Goal: Transaction & Acquisition: Download file/media

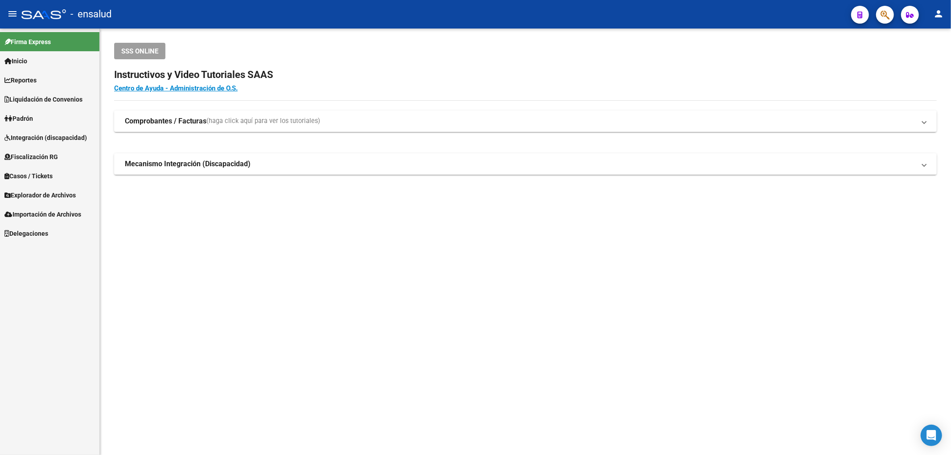
click at [56, 118] on link "Padrón" at bounding box center [49, 118] width 99 height 19
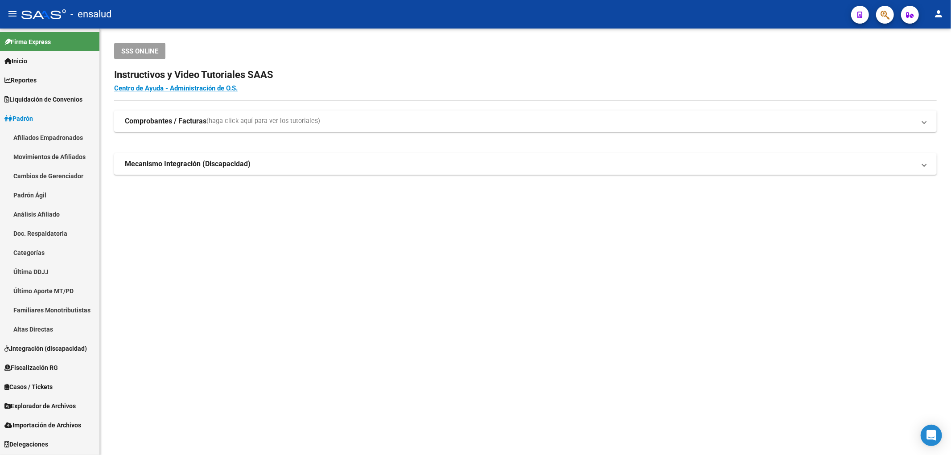
click at [63, 139] on link "Afiliados Empadronados" at bounding box center [49, 137] width 99 height 19
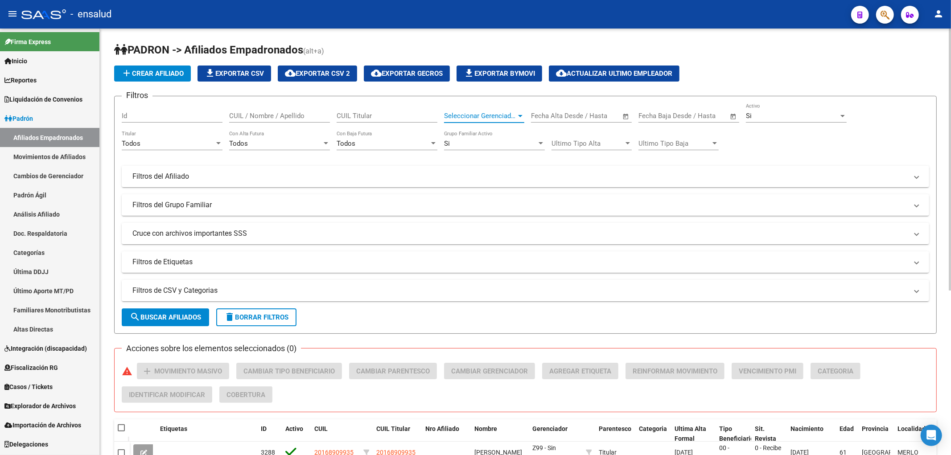
click at [491, 116] on span "Seleccionar Gerenciador" at bounding box center [480, 116] width 72 height 8
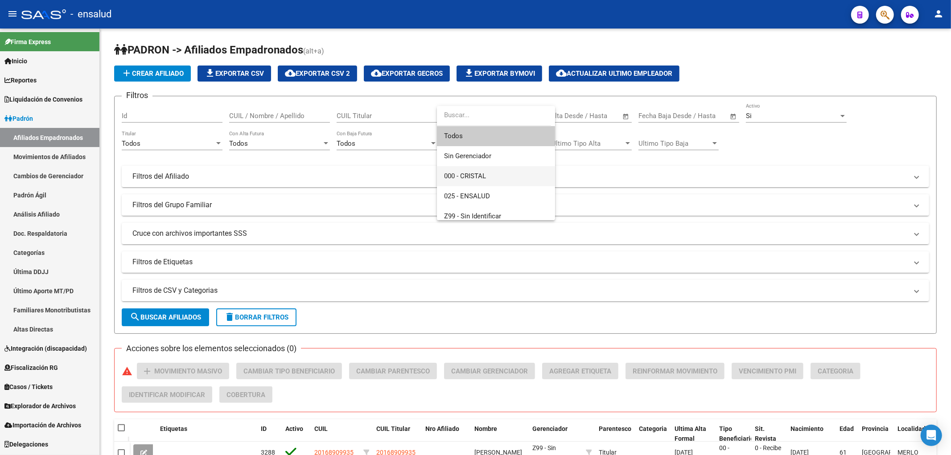
click at [493, 171] on span "000 - CRISTAL" at bounding box center [496, 176] width 104 height 20
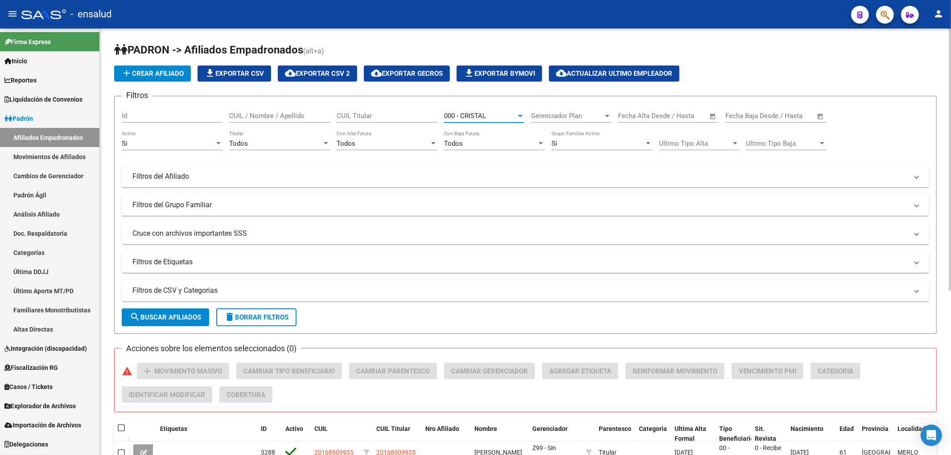
click at [165, 306] on form "Filtros Id CUIL / Nombre / Apellido CUIL Titular 000 - CRISTAL Seleccionar Gere…" at bounding box center [525, 215] width 822 height 238
click at [165, 313] on span "search Buscar Afiliados" at bounding box center [165, 317] width 71 height 8
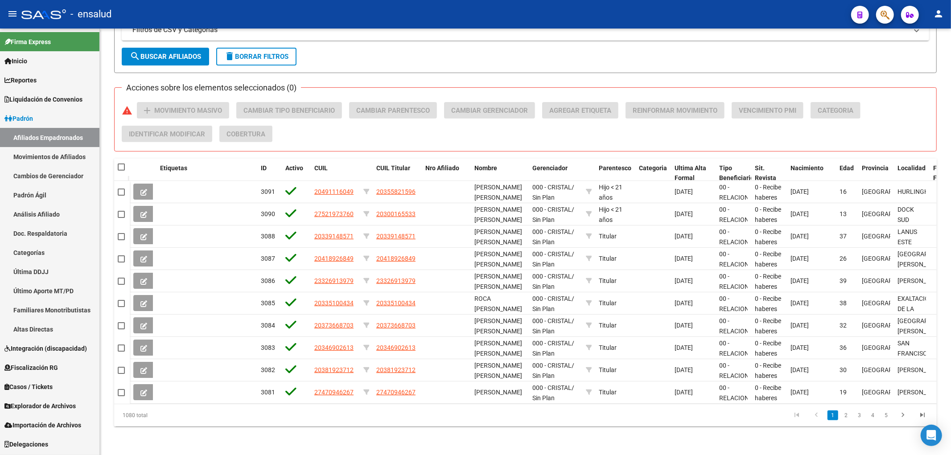
click at [38, 117] on link "Padrón" at bounding box center [49, 118] width 99 height 19
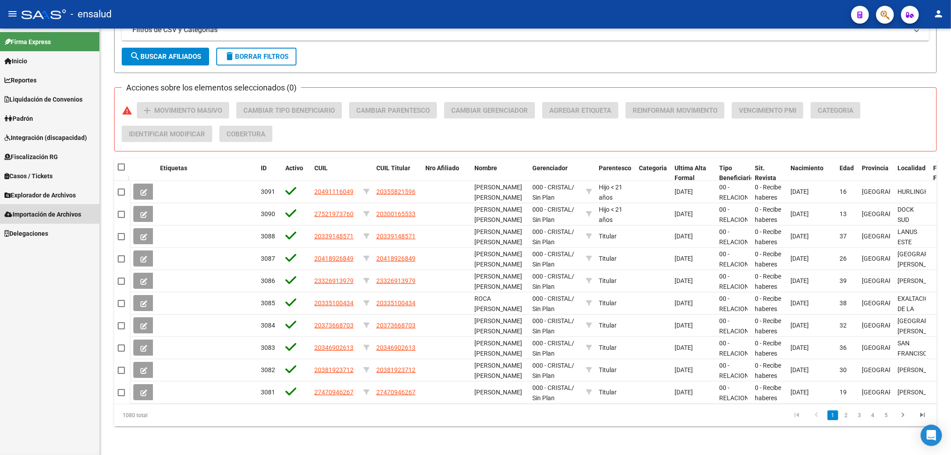
click at [48, 213] on span "Importación de Archivos" at bounding box center [42, 215] width 77 height 10
click at [55, 197] on span "Explorador de Archivos" at bounding box center [39, 195] width 71 height 10
click at [37, 255] on link "SSS" at bounding box center [49, 252] width 99 height 19
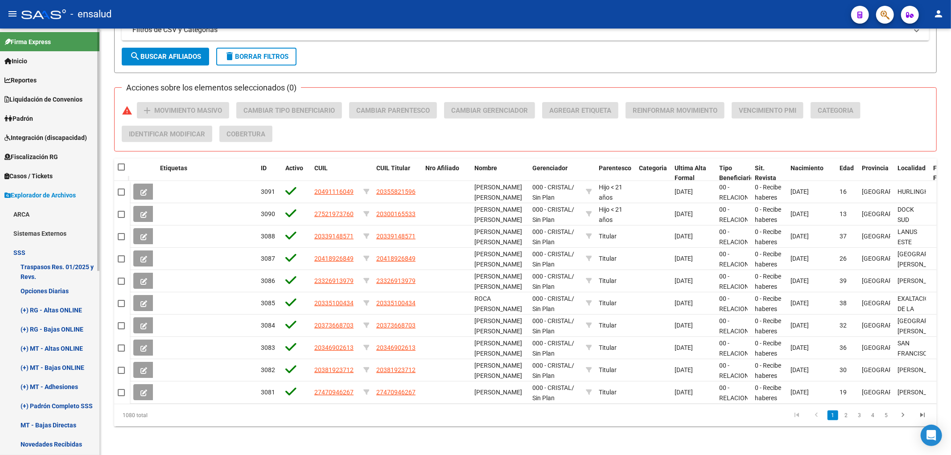
scroll to position [99, 0]
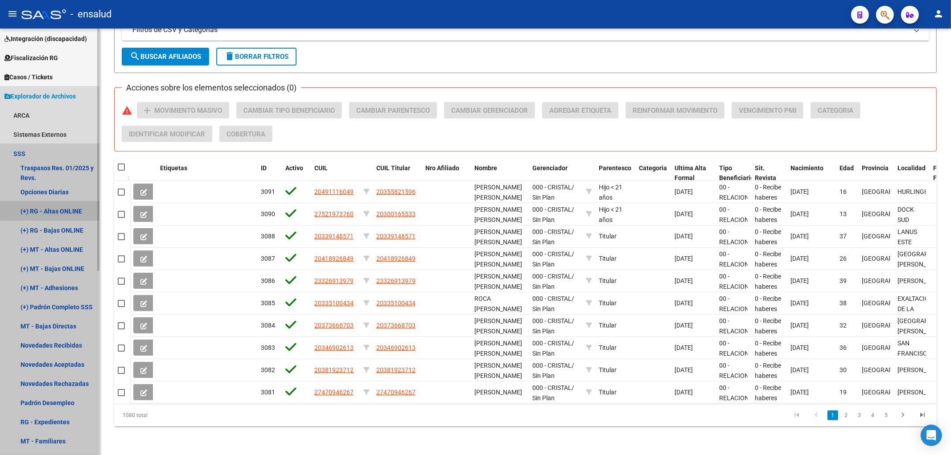
click at [58, 210] on link "(+) RG - Altas ONLINE" at bounding box center [49, 210] width 99 height 19
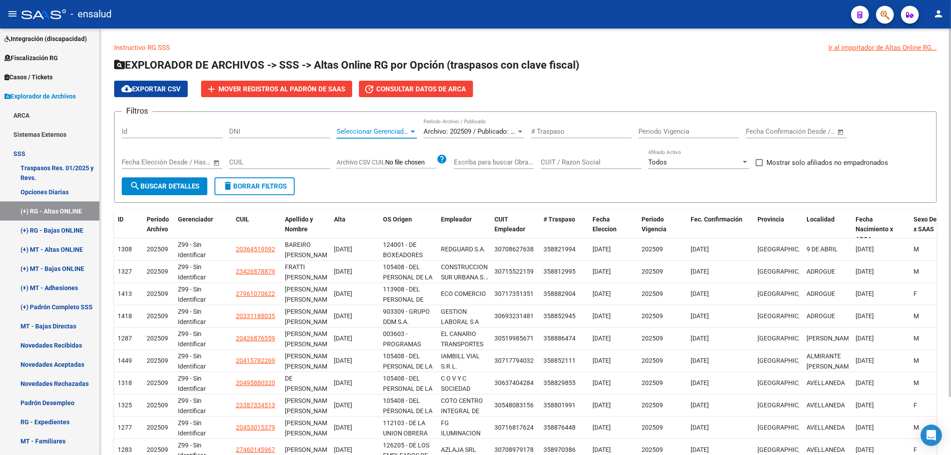
click at [394, 129] on span "Seleccionar Gerenciador" at bounding box center [373, 131] width 72 height 8
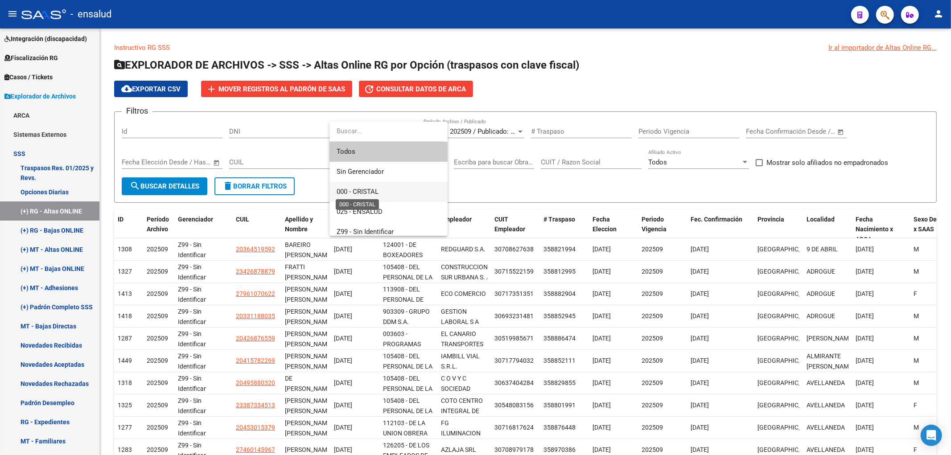
click at [367, 190] on span "000 - CRISTAL" at bounding box center [358, 192] width 42 height 8
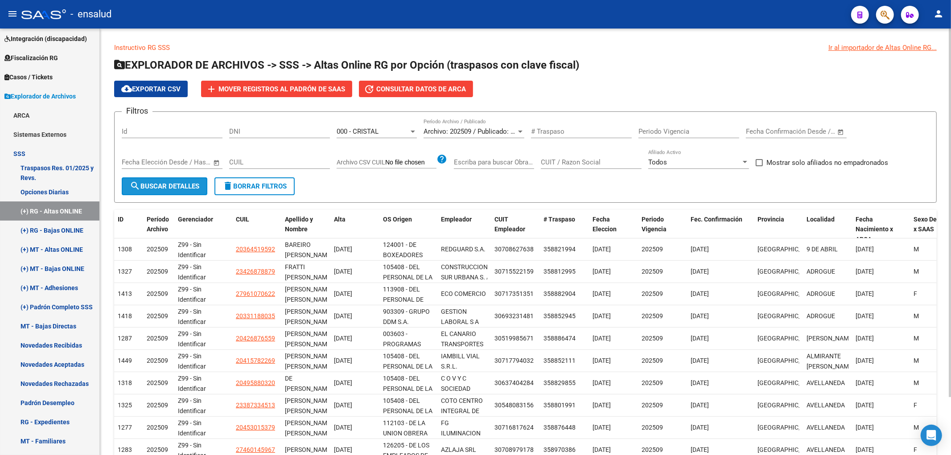
click at [181, 186] on span "search Buscar Detalles" at bounding box center [165, 186] width 70 height 8
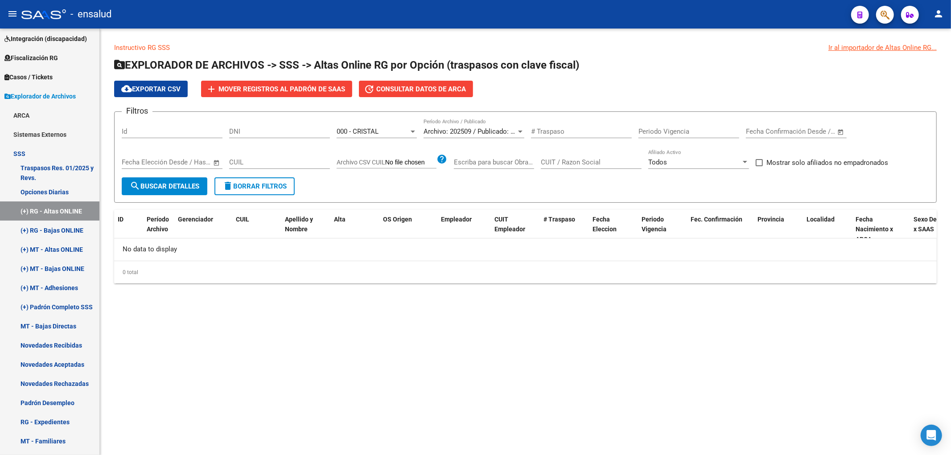
click at [182, 182] on span "search Buscar Detalles" at bounding box center [165, 186] width 70 height 8
click at [375, 136] on span "000 - CRISTAL" at bounding box center [358, 131] width 42 height 8
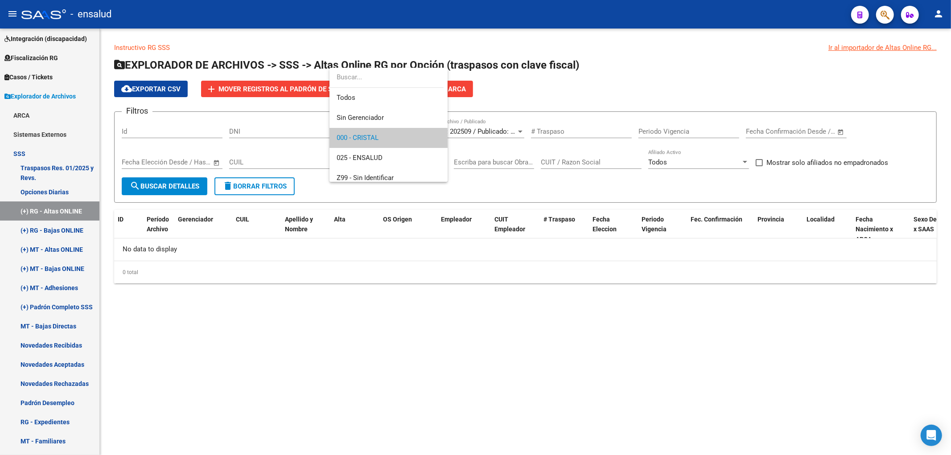
scroll to position [6, 0]
click at [497, 131] on div at bounding box center [475, 227] width 951 height 455
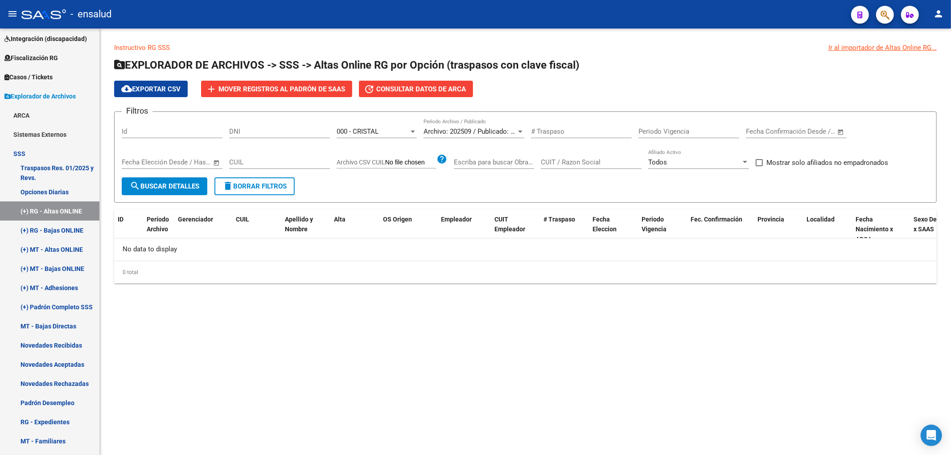
click at [497, 132] on span "Archivo: 202509 / Publicado: 202508" at bounding box center [477, 131] width 108 height 8
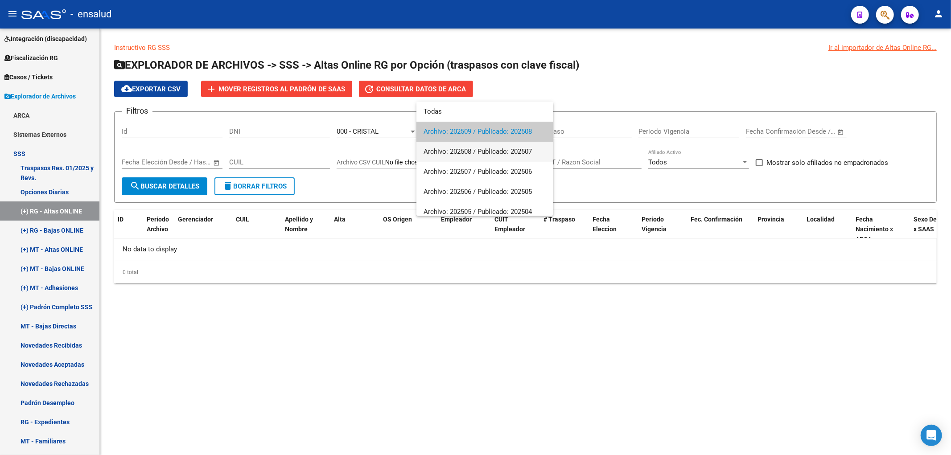
click at [500, 158] on span "Archivo: 202508 / Publicado: 202507" at bounding box center [484, 152] width 123 height 20
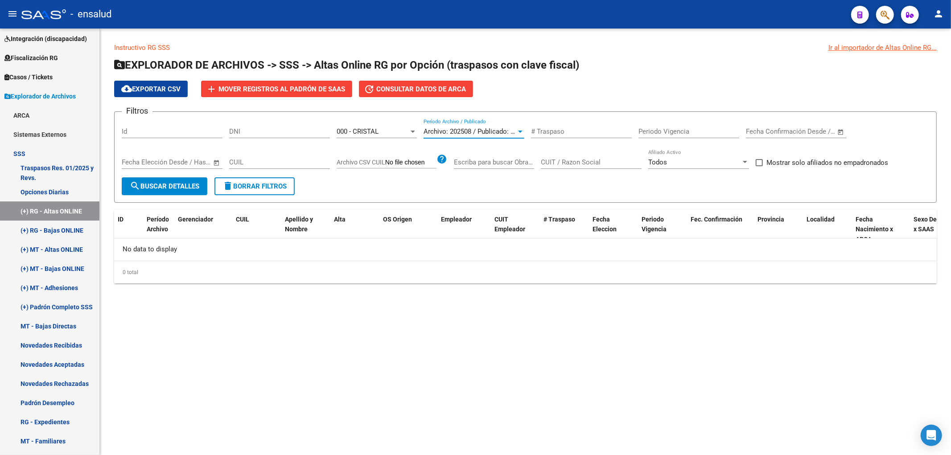
click at [191, 190] on button "search Buscar Detalles" at bounding box center [165, 186] width 86 height 18
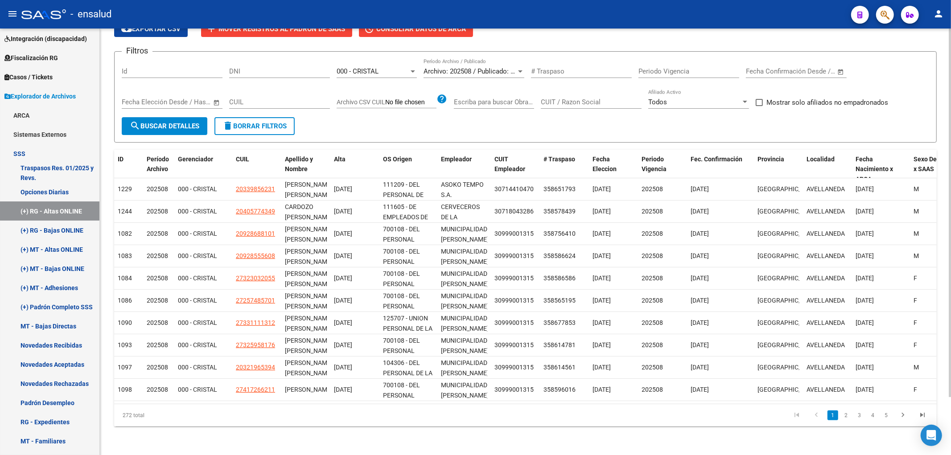
scroll to position [0, 0]
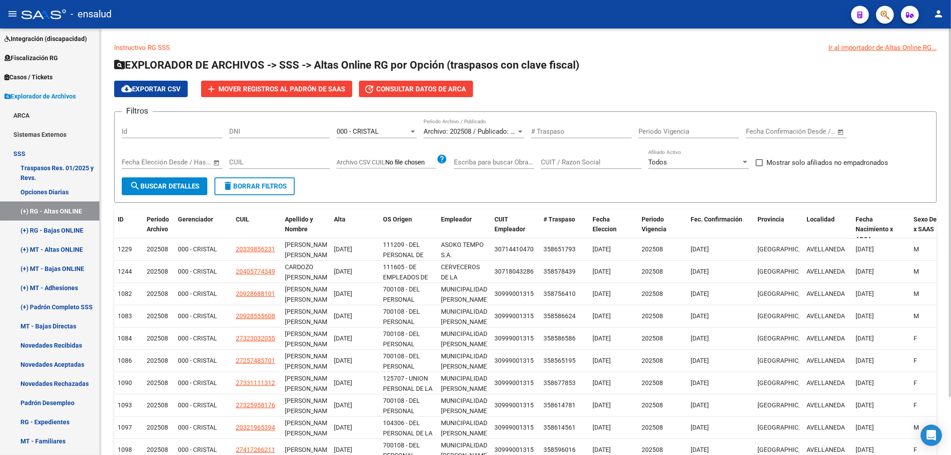
click at [486, 132] on span "Archivo: 202508 / Publicado: 202507" at bounding box center [477, 131] width 108 height 8
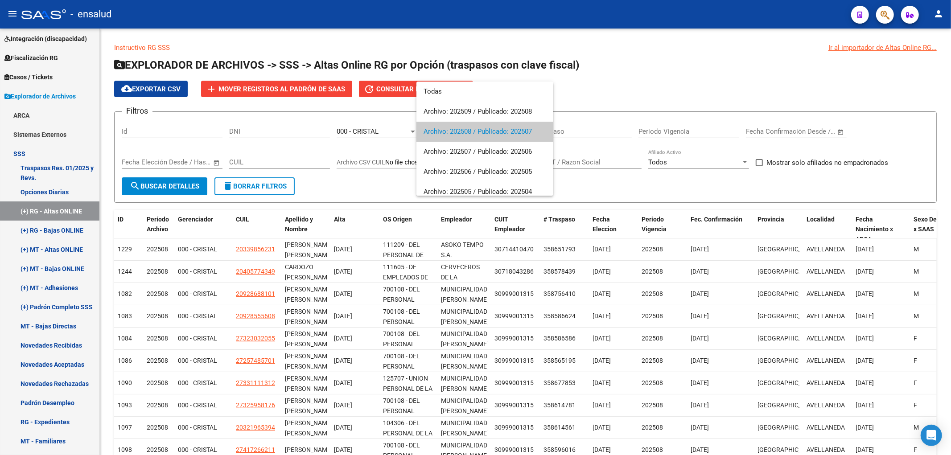
click at [153, 189] on div at bounding box center [475, 227] width 951 height 455
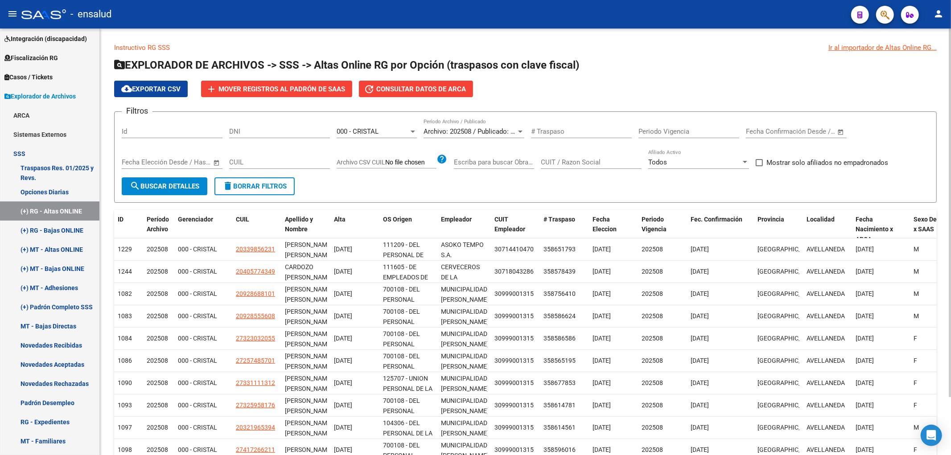
click at [469, 130] on span "Archivo: 202508 / Publicado: 202507" at bounding box center [477, 131] width 108 height 8
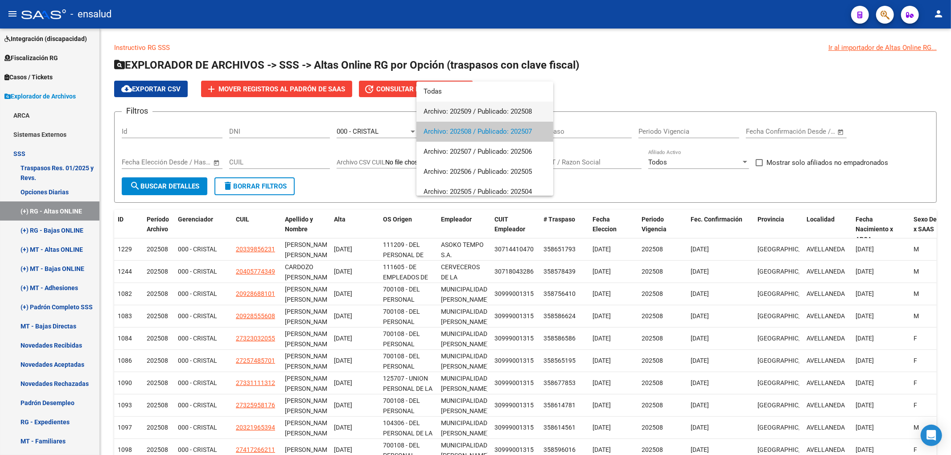
click at [478, 111] on span "Archivo: 202509 / Publicado: 202508" at bounding box center [484, 112] width 123 height 20
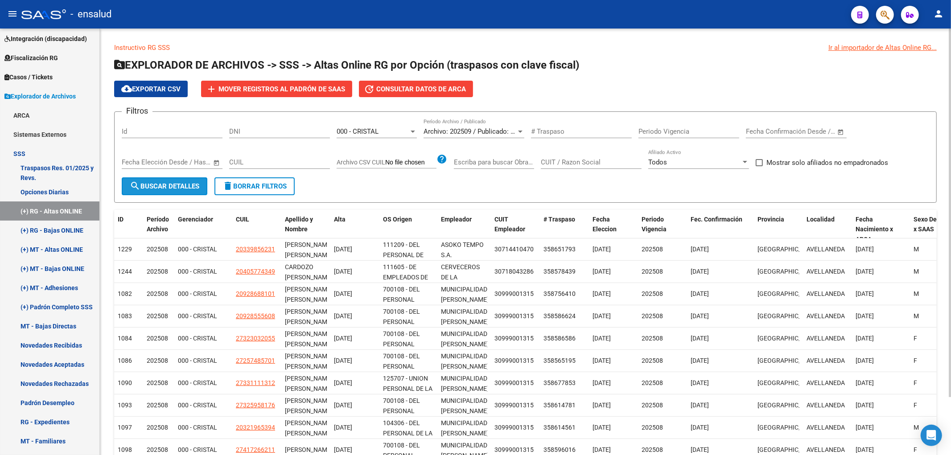
click at [168, 188] on span "search Buscar Detalles" at bounding box center [165, 186] width 70 height 8
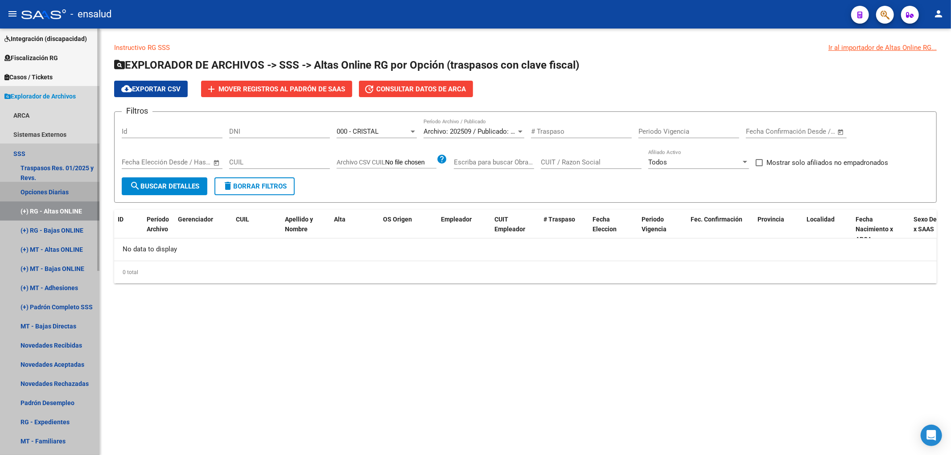
click at [53, 190] on link "Opciones Diarias" at bounding box center [49, 191] width 99 height 19
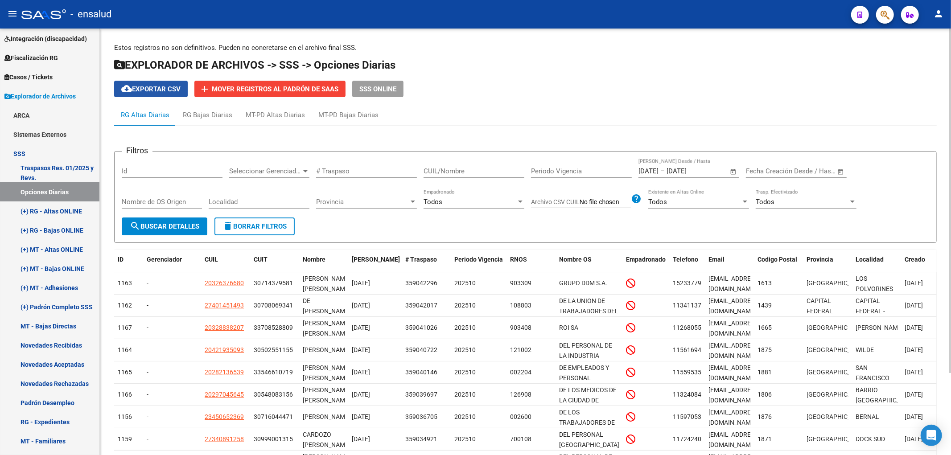
click at [176, 90] on span "cloud_download Exportar CSV" at bounding box center [150, 89] width 59 height 8
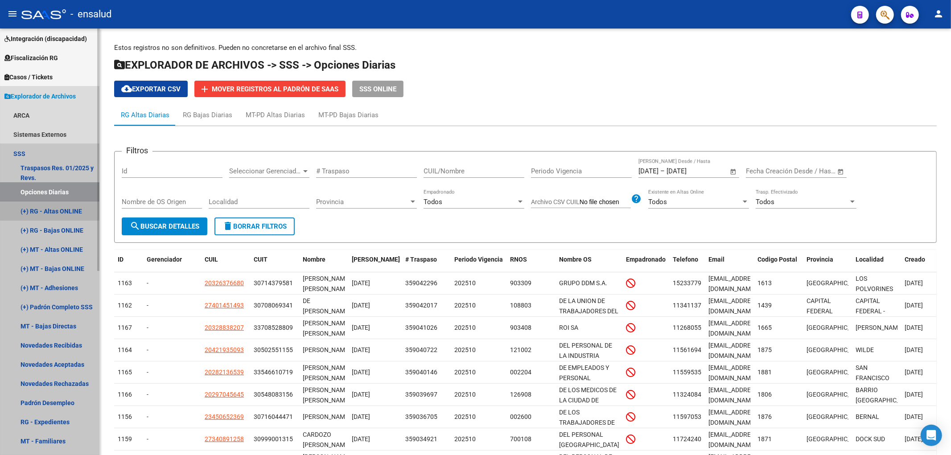
click at [71, 206] on link "(+) RG - Altas ONLINE" at bounding box center [49, 210] width 99 height 19
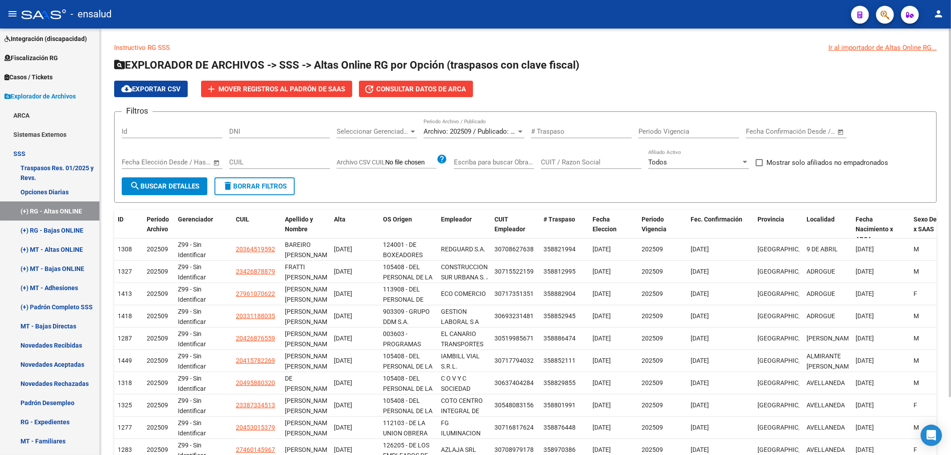
click at [485, 124] on div "Archivo: 202509 / Publicado: 202508 Período Archivo / Publicado" at bounding box center [473, 128] width 101 height 19
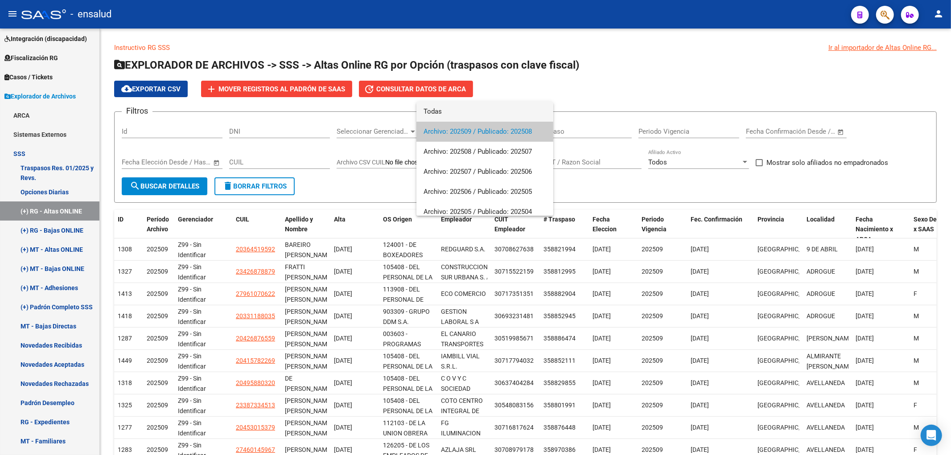
click at [491, 114] on span "Todas" at bounding box center [484, 112] width 123 height 20
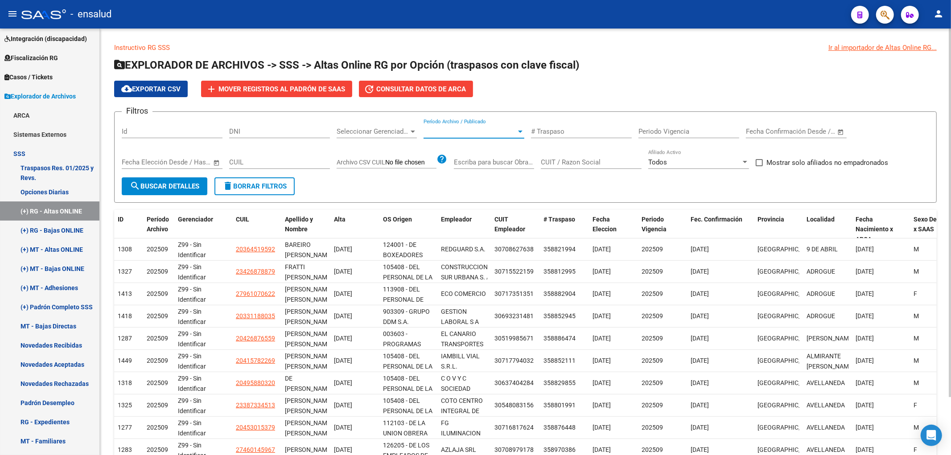
click at [184, 188] on span "search Buscar Detalles" at bounding box center [165, 186] width 70 height 8
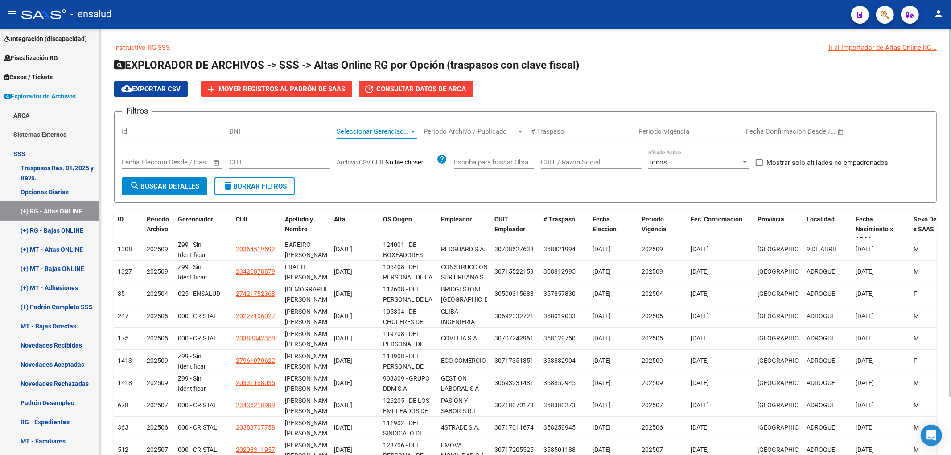
click at [385, 128] on span "Seleccionar Gerenciador" at bounding box center [373, 131] width 72 height 8
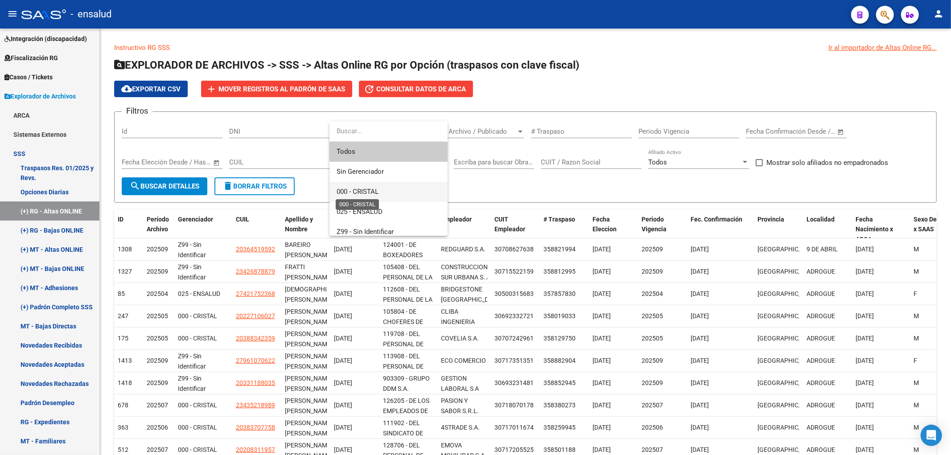
click at [368, 192] on span "000 - CRISTAL" at bounding box center [358, 192] width 42 height 8
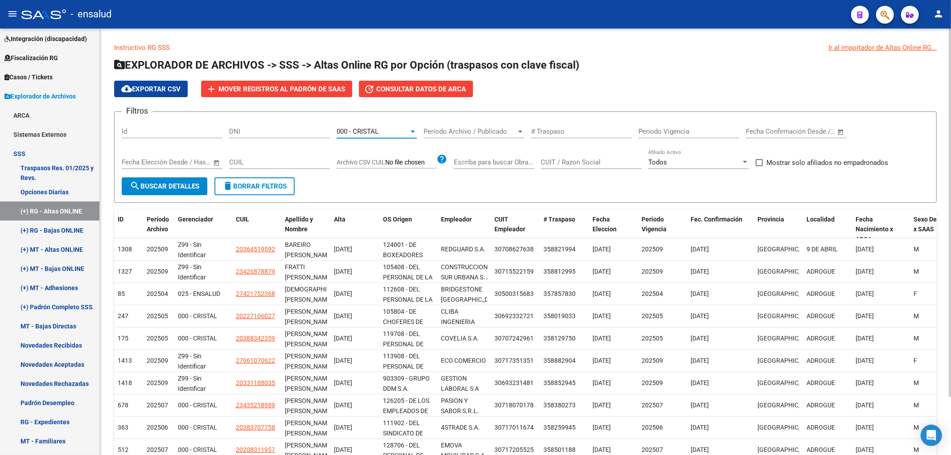
click at [180, 188] on span "search Buscar Detalles" at bounding box center [165, 186] width 70 height 8
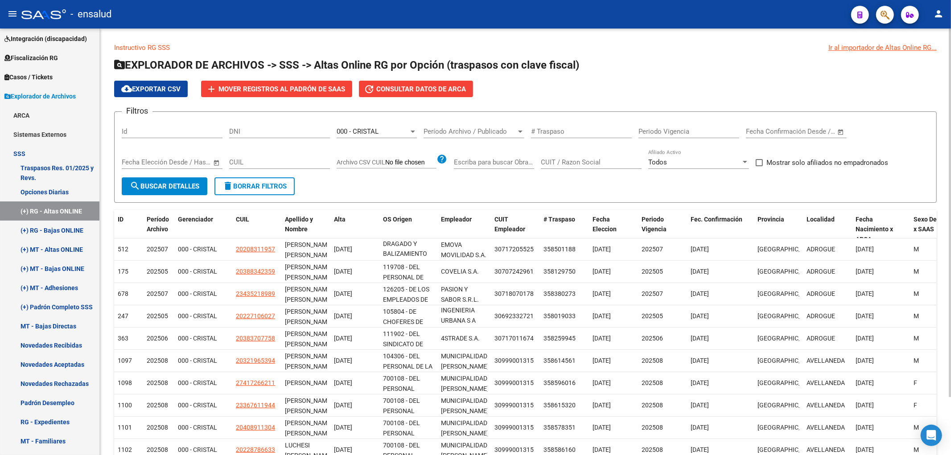
click at [169, 92] on span "cloud_download Exportar CSV" at bounding box center [150, 89] width 59 height 8
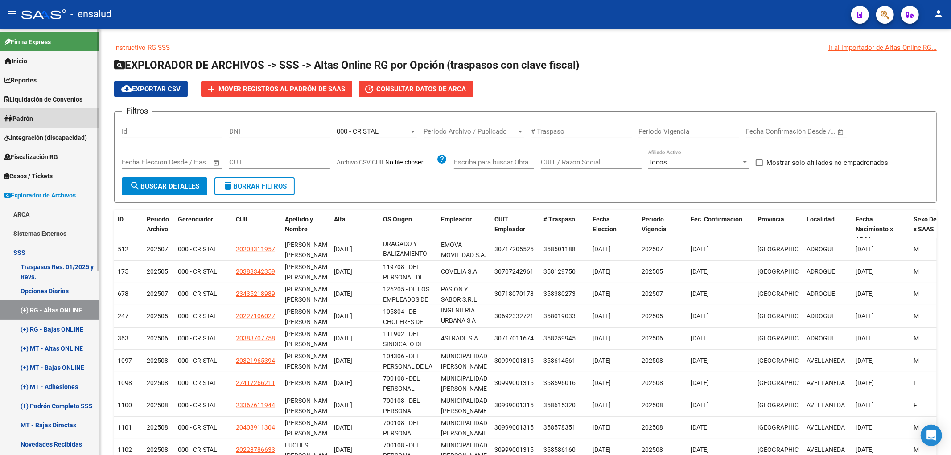
click at [32, 115] on span "Padrón" at bounding box center [18, 119] width 29 height 10
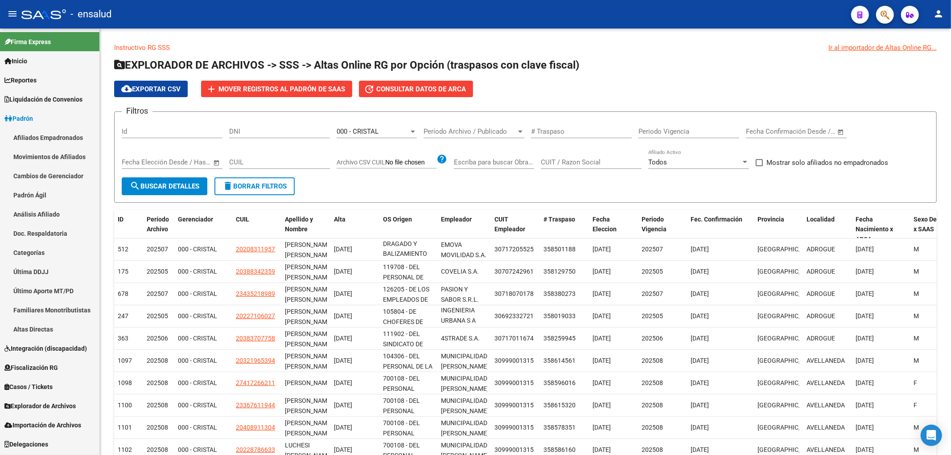
click at [42, 139] on link "Afiliados Empadronados" at bounding box center [49, 137] width 99 height 19
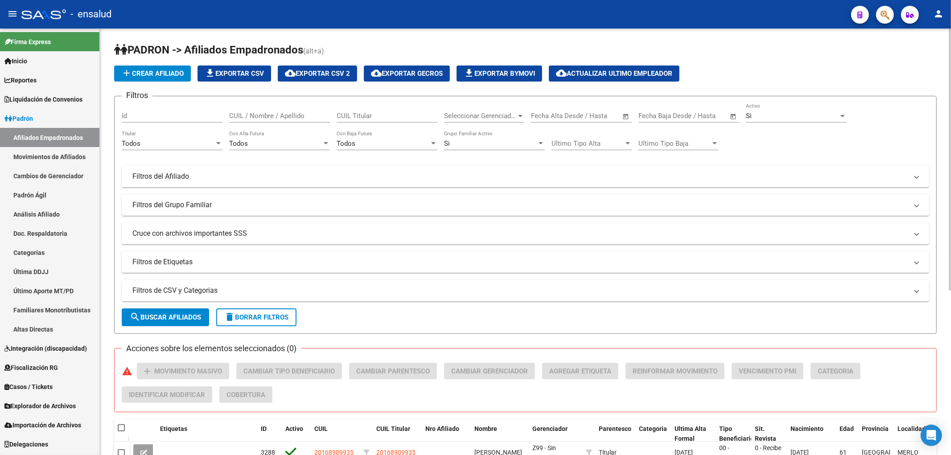
scroll to position [148, 0]
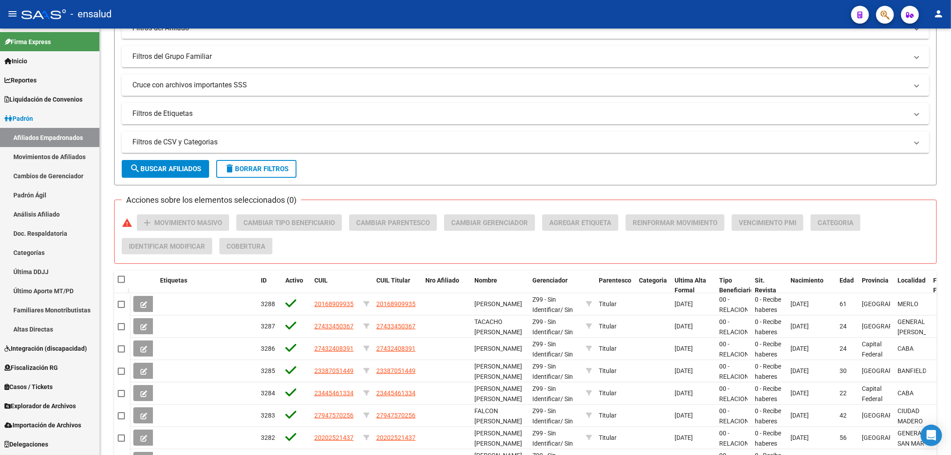
click at [55, 95] on span "Liquidación de Convenios" at bounding box center [43, 100] width 78 height 10
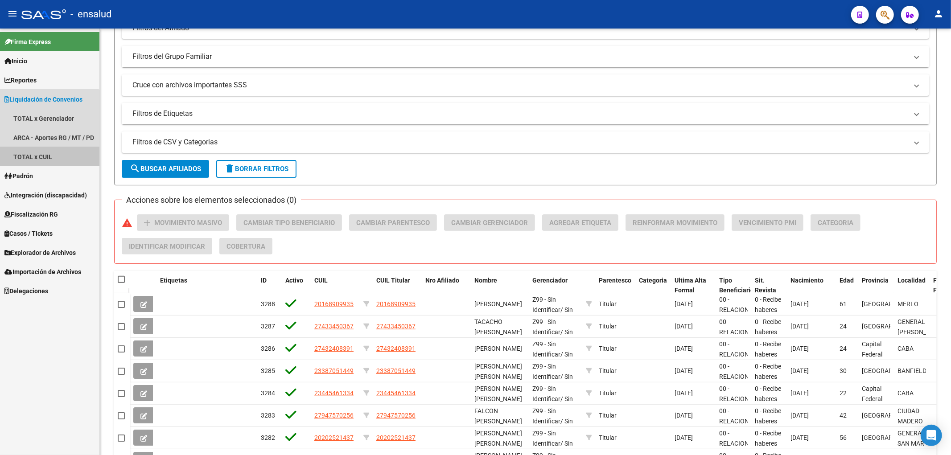
click at [37, 153] on link "TOTAL x CUIL" at bounding box center [49, 156] width 99 height 19
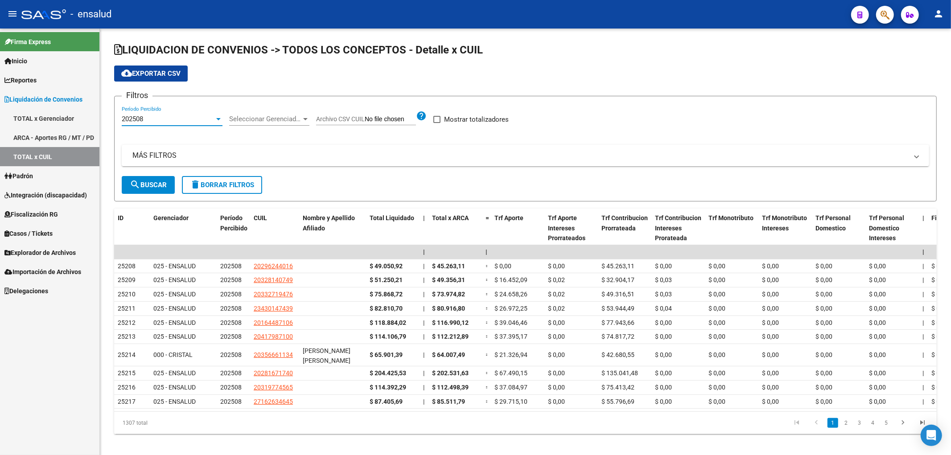
click at [193, 115] on div "202508" at bounding box center [168, 119] width 93 height 8
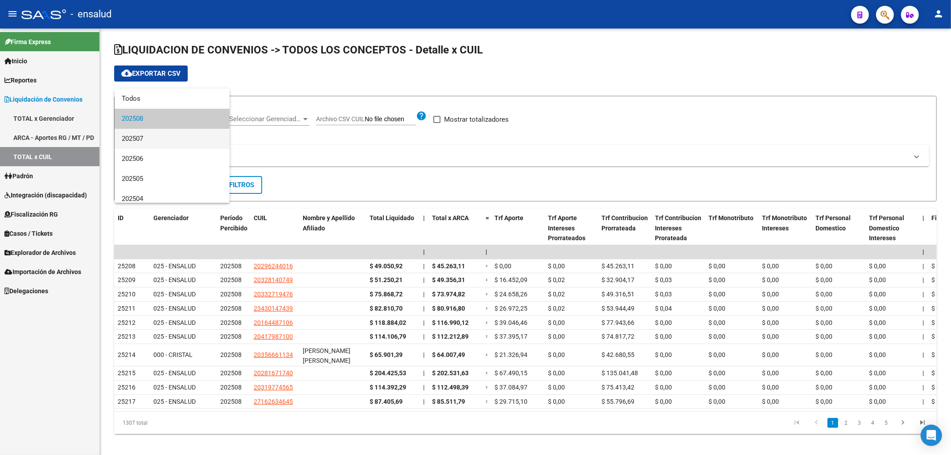
click at [184, 137] on span "202507" at bounding box center [172, 139] width 101 height 20
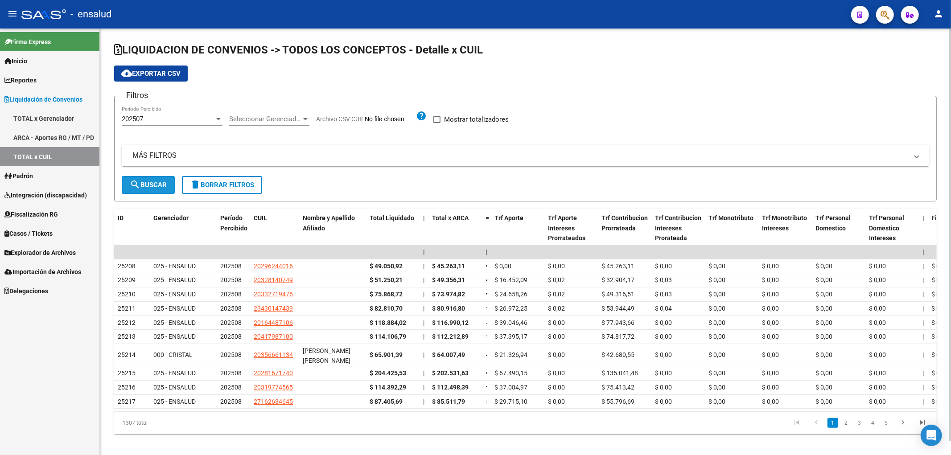
click at [159, 179] on button "search Buscar" at bounding box center [148, 185] width 53 height 18
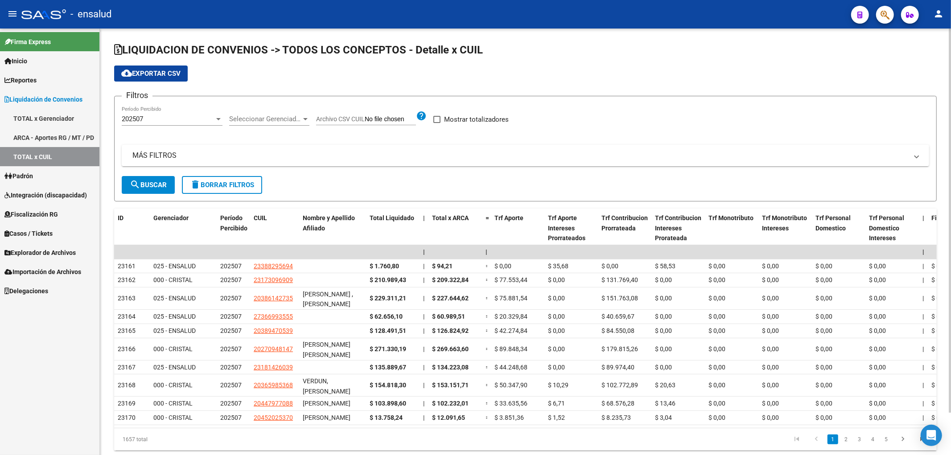
click at [440, 123] on span at bounding box center [436, 119] width 7 height 7
click at [437, 123] on input "Mostrar totalizadores" at bounding box center [436, 123] width 0 height 0
checkbox input "true"
click at [147, 187] on span "search Buscar" at bounding box center [148, 185] width 37 height 8
click at [250, 118] on span "Seleccionar Gerenciador" at bounding box center [265, 119] width 72 height 8
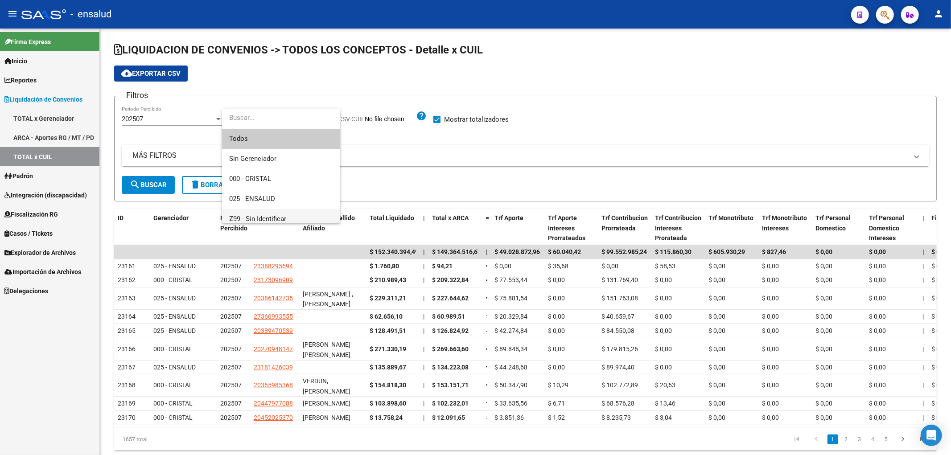
click at [262, 214] on span "Z99 - Sin Identificar" at bounding box center [281, 219] width 104 height 20
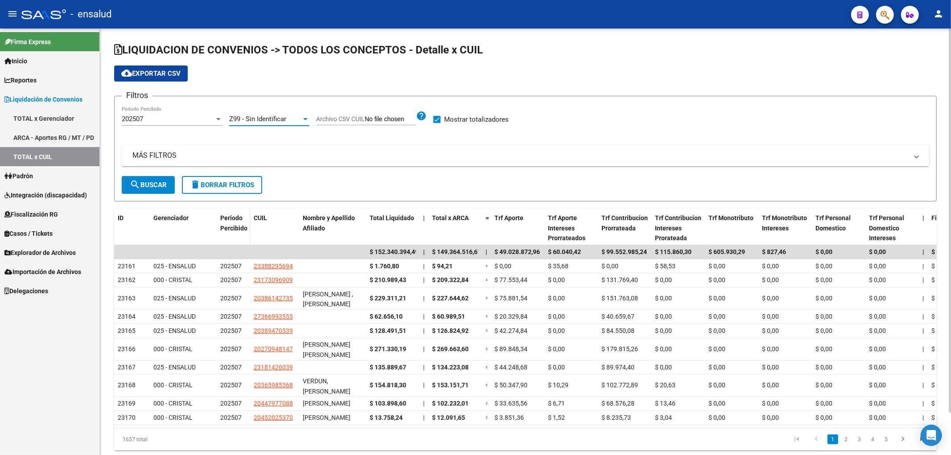
scroll to position [6, 0]
click at [152, 181] on span "search Buscar" at bounding box center [148, 185] width 37 height 8
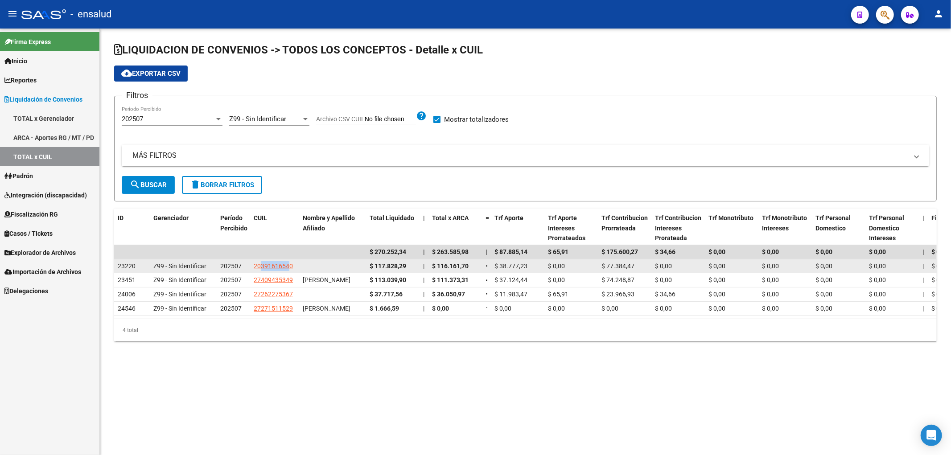
drag, startPoint x: 262, startPoint y: 268, endPoint x: 289, endPoint y: 269, distance: 26.8
click at [289, 269] on app-link-go-to "20391616540" at bounding box center [273, 266] width 39 height 10
copy span "39161654"
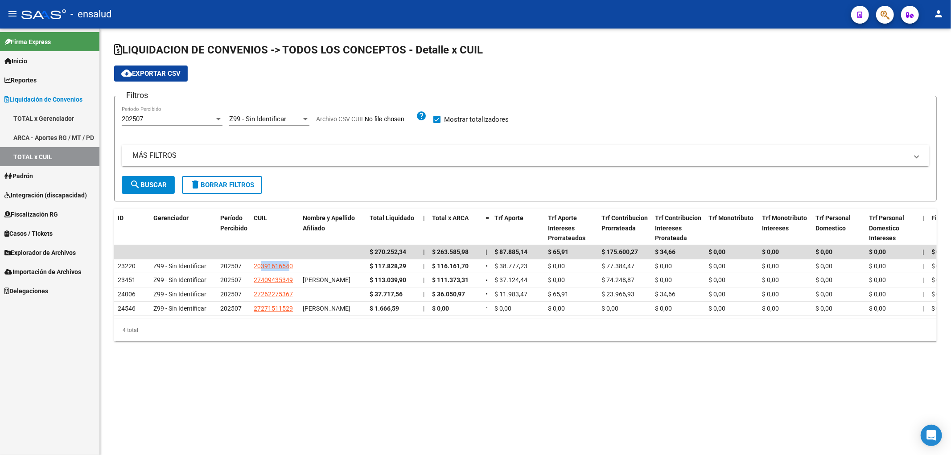
copy span "39161654"
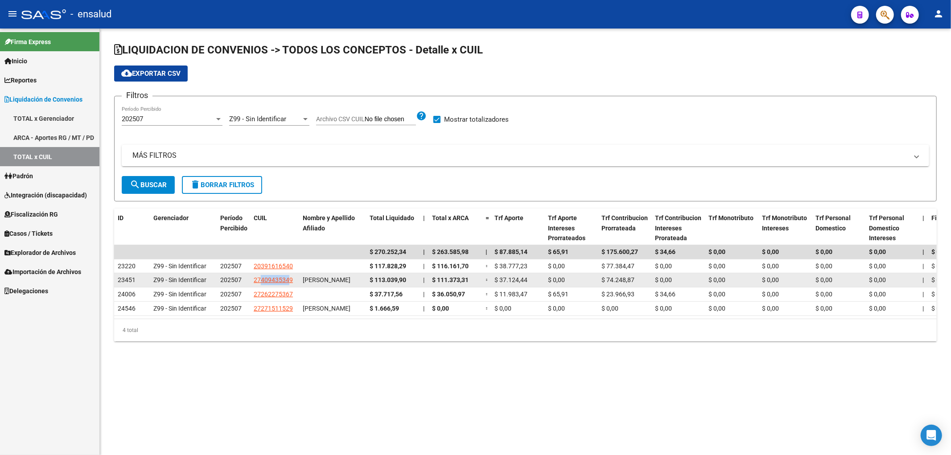
drag, startPoint x: 262, startPoint y: 286, endPoint x: 288, endPoint y: 288, distance: 26.8
click at [288, 285] on app-link-go-to "27409435349" at bounding box center [273, 280] width 39 height 10
copy span "40943534"
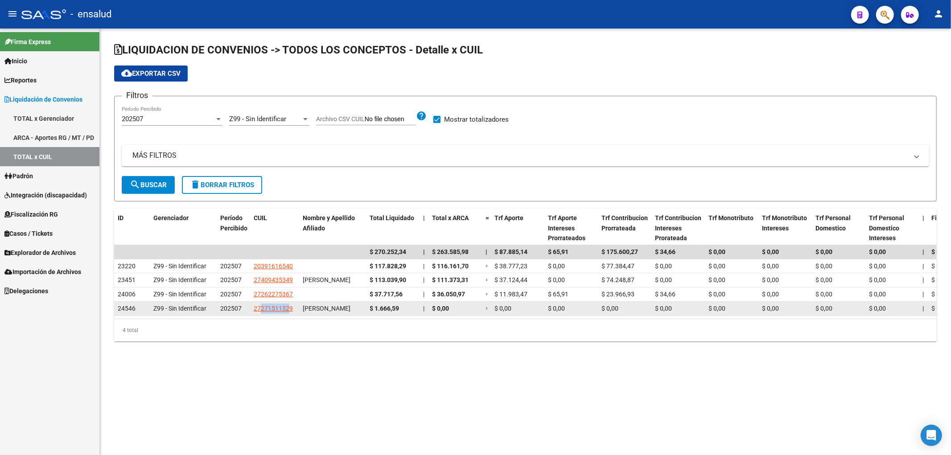
drag, startPoint x: 261, startPoint y: 324, endPoint x: 288, endPoint y: 325, distance: 27.6
click at [288, 314] on app-link-go-to "27271511529" at bounding box center [273, 309] width 39 height 10
copy span "27151152"
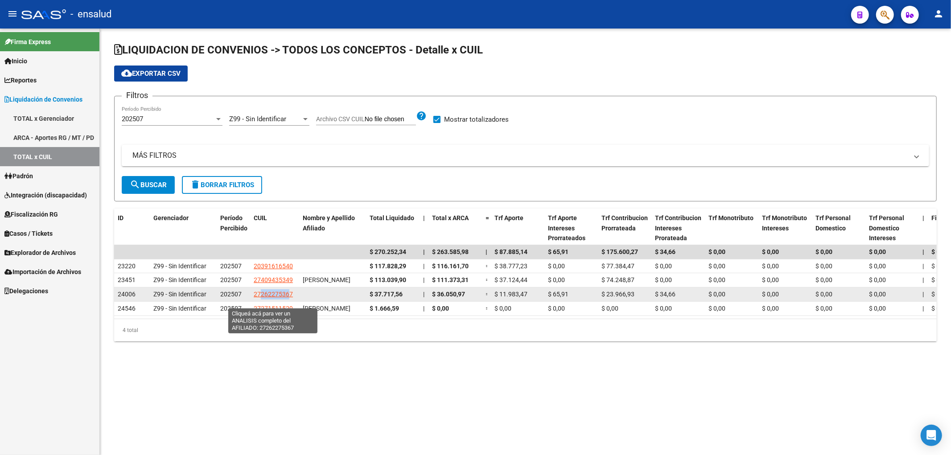
drag, startPoint x: 266, startPoint y: 306, endPoint x: 289, endPoint y: 304, distance: 23.2
click at [289, 298] on span "27262275367" at bounding box center [273, 294] width 39 height 7
copy span "26227536"
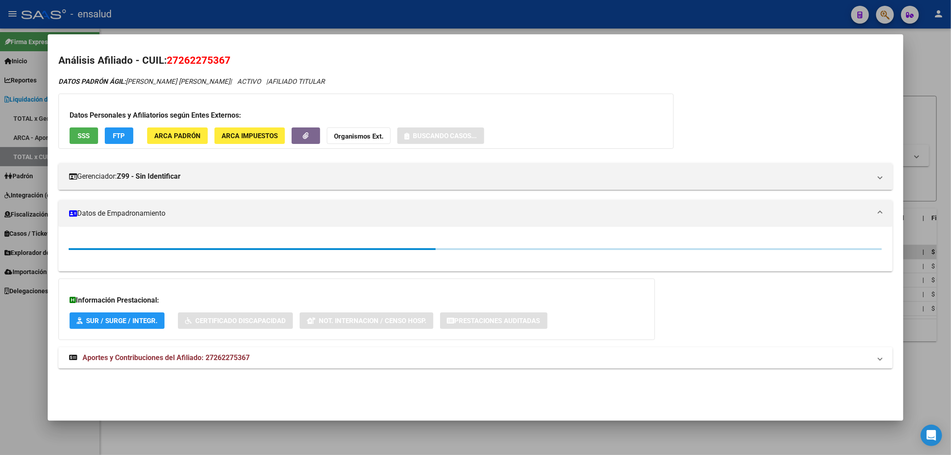
click at [926, 45] on div at bounding box center [475, 227] width 951 height 455
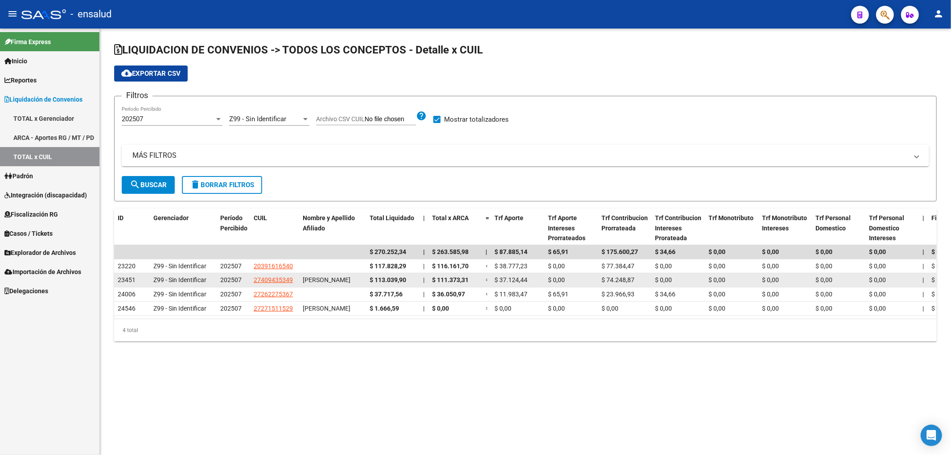
drag, startPoint x: 263, startPoint y: 288, endPoint x: 278, endPoint y: 290, distance: 14.8
click at [278, 287] on datatable-body-cell "27409435349" at bounding box center [274, 280] width 49 height 14
click at [263, 285] on app-link-go-to "27409435349" at bounding box center [273, 280] width 39 height 10
drag, startPoint x: 260, startPoint y: 288, endPoint x: 288, endPoint y: 288, distance: 27.6
click at [288, 285] on app-link-go-to "27409435349" at bounding box center [273, 280] width 39 height 10
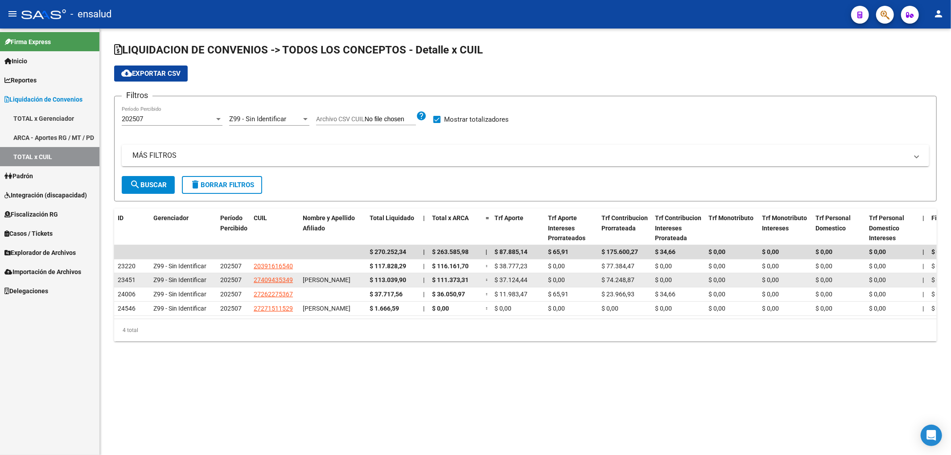
copy span "40943534"
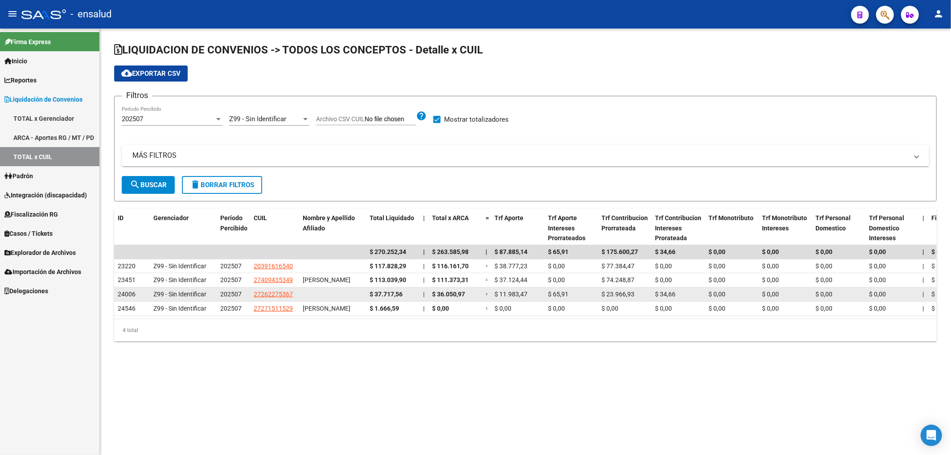
drag, startPoint x: 259, startPoint y: 305, endPoint x: 275, endPoint y: 306, distance: 16.1
click at [275, 300] on app-link-go-to "27262275367" at bounding box center [273, 294] width 39 height 10
click at [264, 301] on datatable-body-cell "27262275367" at bounding box center [274, 295] width 49 height 14
copy span "26227536"
drag, startPoint x: 259, startPoint y: 306, endPoint x: 288, endPoint y: 304, distance: 28.6
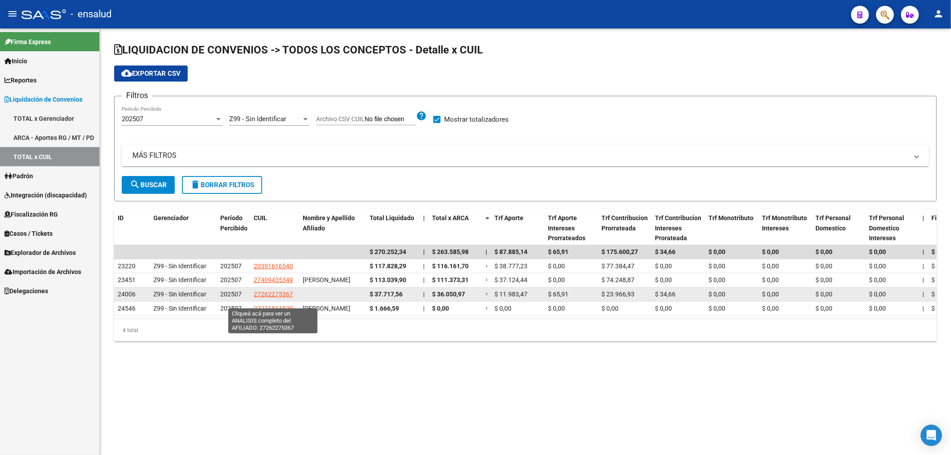
click at [288, 300] on app-link-go-to "27262275367" at bounding box center [273, 294] width 39 height 10
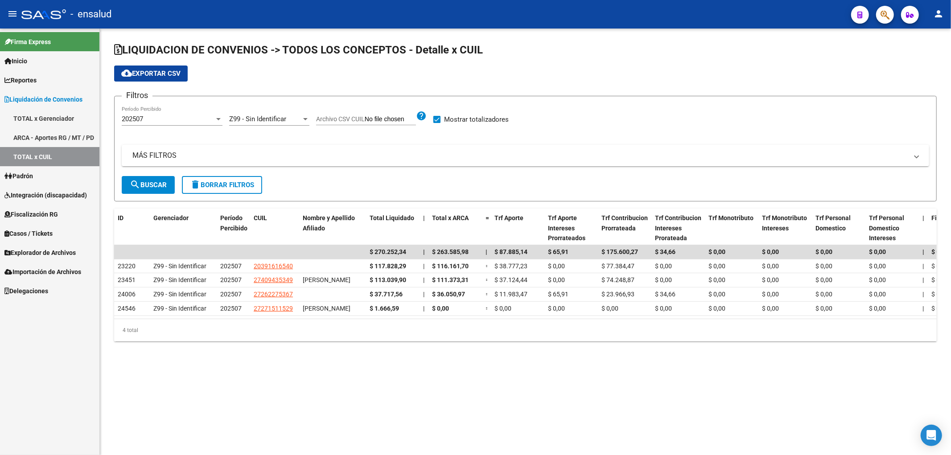
click at [195, 119] on div "202507" at bounding box center [168, 119] width 93 height 8
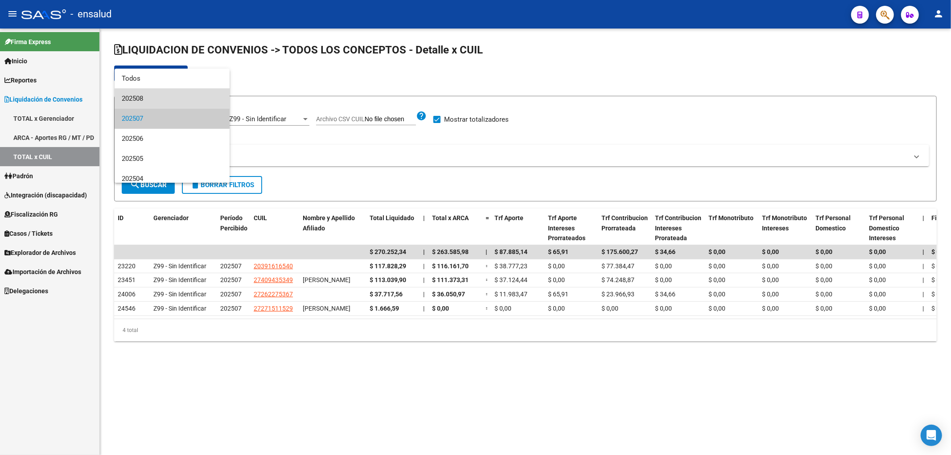
click at [173, 101] on span "202508" at bounding box center [172, 99] width 101 height 20
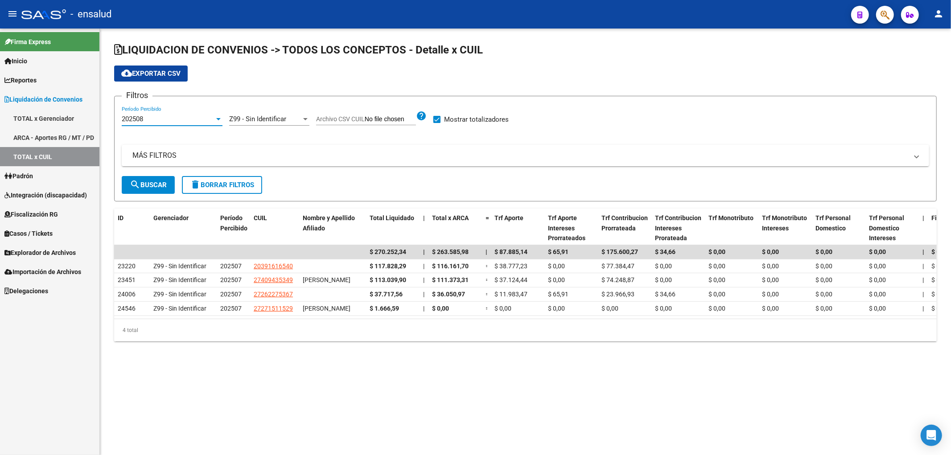
click at [148, 185] on span "search Buscar" at bounding box center [148, 185] width 37 height 8
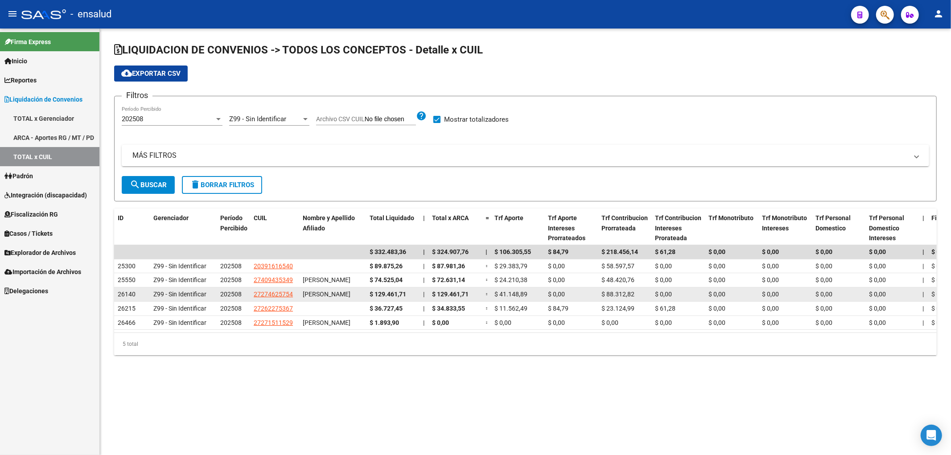
drag, startPoint x: 260, startPoint y: 309, endPoint x: 289, endPoint y: 311, distance: 28.6
click at [289, 300] on app-link-go-to "27274625754" at bounding box center [273, 294] width 39 height 10
copy span "27462575"
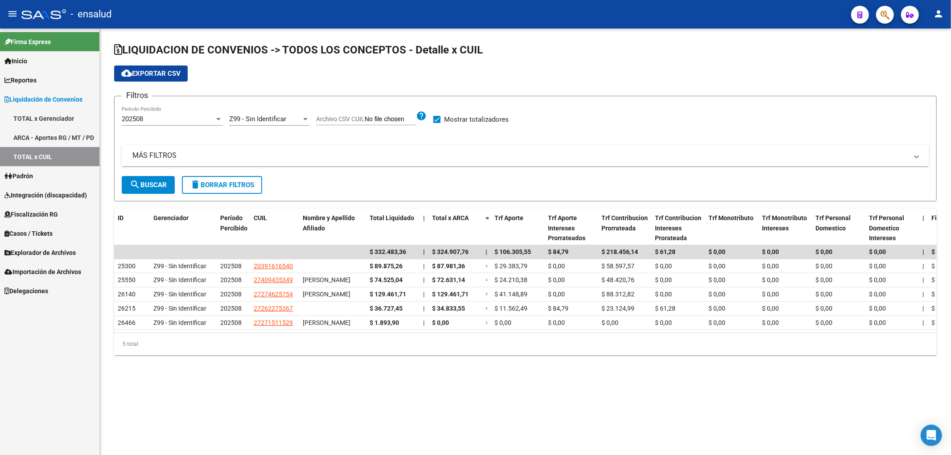
click at [265, 113] on div "Z99 - Sin Identificar Seleccionar Gerenciador" at bounding box center [269, 116] width 80 height 19
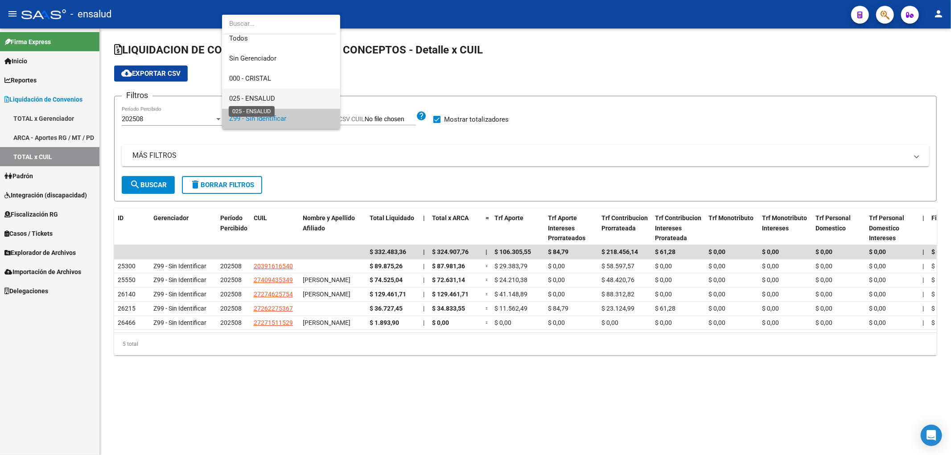
click at [267, 100] on span "025 - ENSALUD" at bounding box center [252, 99] width 46 height 8
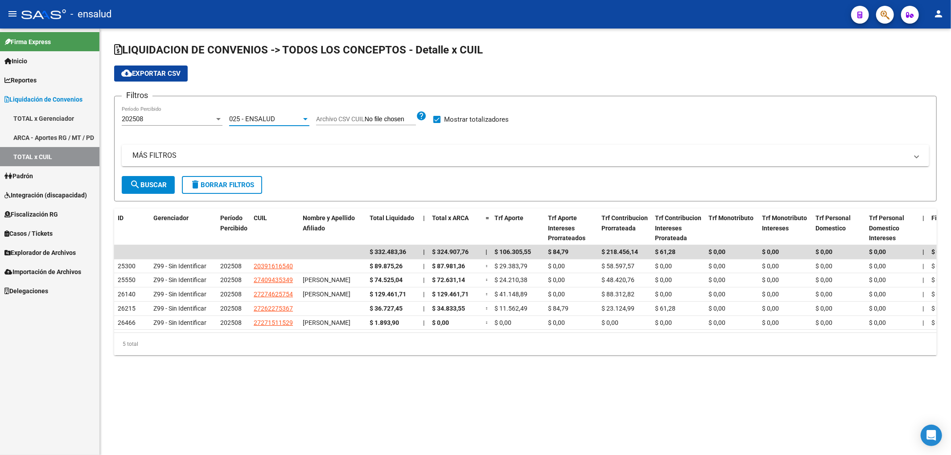
click at [154, 118] on div "202508" at bounding box center [168, 119] width 93 height 8
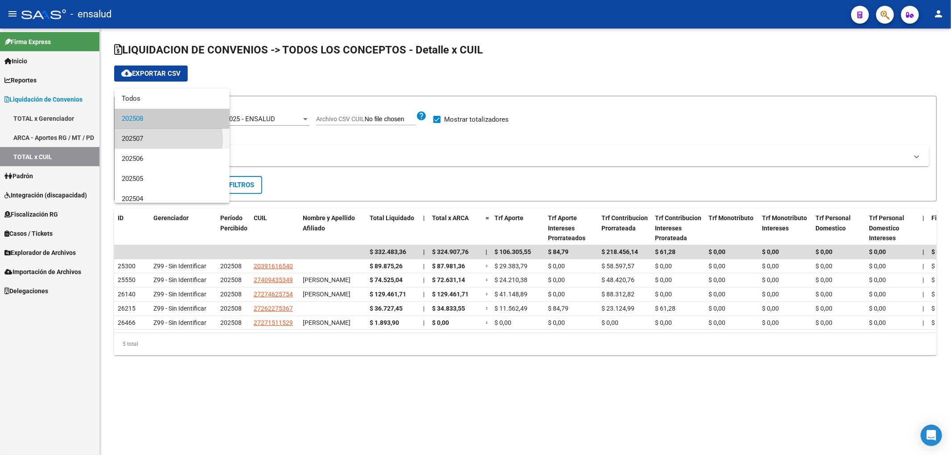
click at [155, 139] on span "202507" at bounding box center [172, 139] width 101 height 20
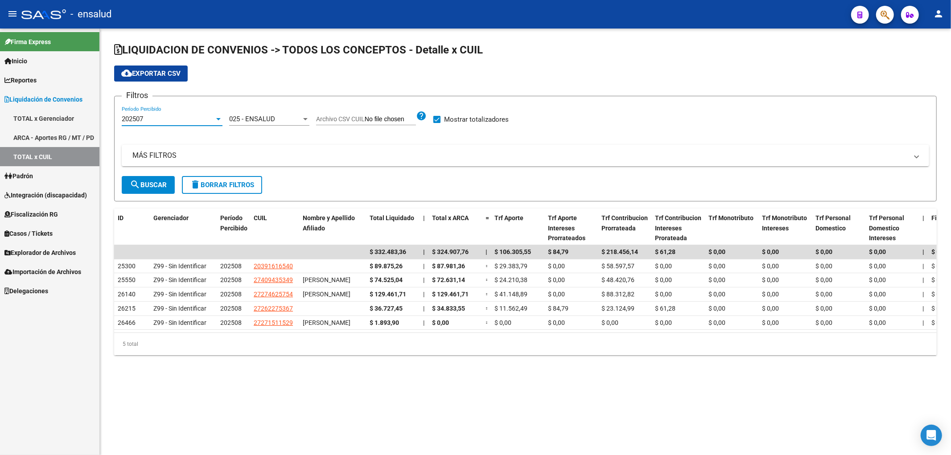
click at [146, 185] on span "search Buscar" at bounding box center [148, 185] width 37 height 8
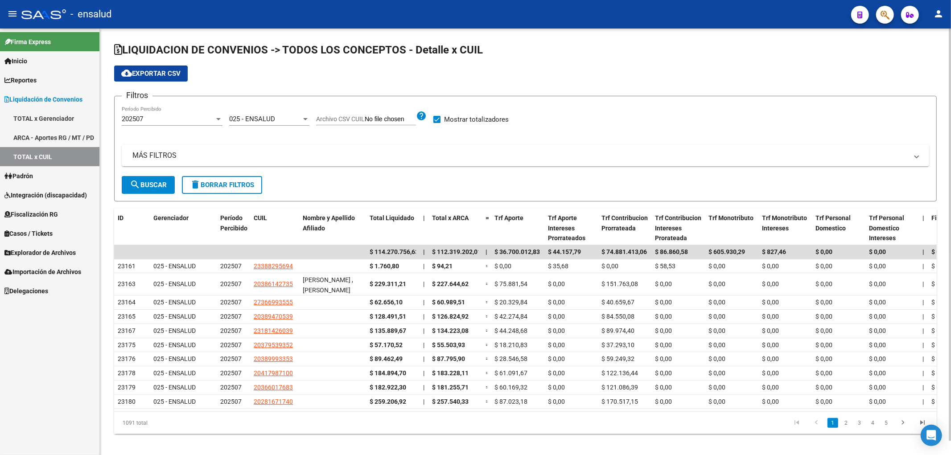
click at [177, 73] on span "cloud_download Exportar CSV" at bounding box center [150, 74] width 59 height 8
click at [37, 157] on link "TOTAL x CUIL" at bounding box center [49, 156] width 99 height 19
click at [41, 15] on div at bounding box center [43, 14] width 45 height 10
